Goal: Task Accomplishment & Management: Complete application form

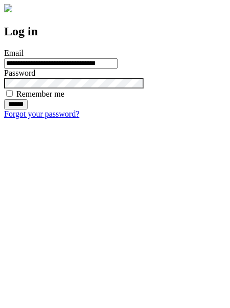
type input "**********"
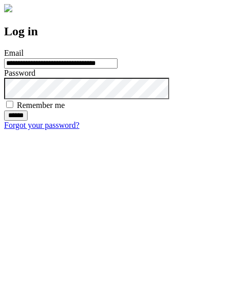
click at [28, 121] on input "******" at bounding box center [16, 116] width 24 height 10
type input "**********"
click at [28, 121] on input "******" at bounding box center [16, 116] width 24 height 10
